Goal: Share content: Share content

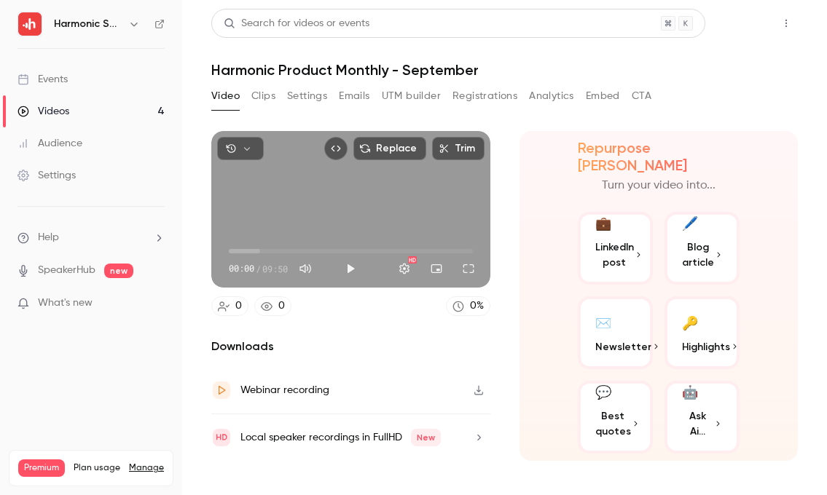
click at [730, 25] on button "Share" at bounding box center [734, 23] width 58 height 29
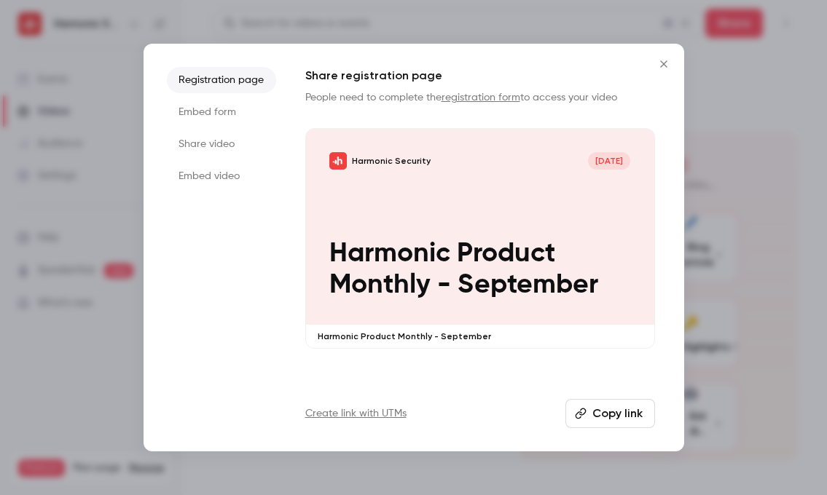
click at [611, 409] on button "Copy link" at bounding box center [610, 413] width 90 height 29
